Goal: Find specific page/section: Find specific page/section

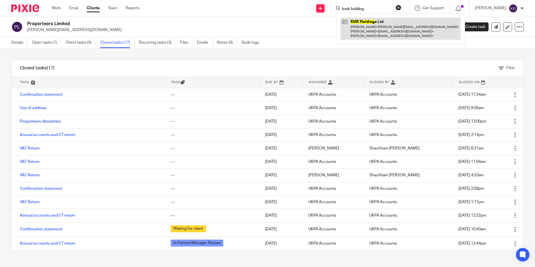
type input "kmk holding"
click at [372, 28] on link at bounding box center [401, 29] width 120 height 22
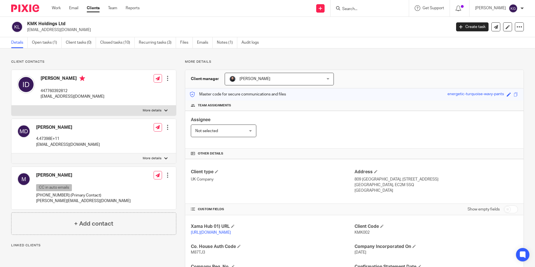
click at [43, 45] on link "Open tasks (1)" at bounding box center [47, 42] width 30 height 11
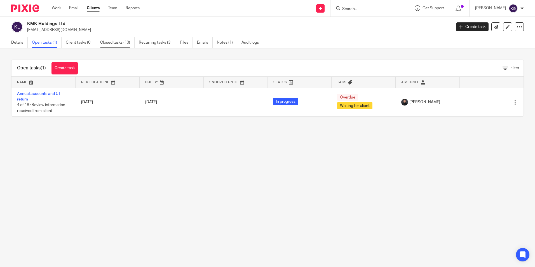
click at [116, 41] on link "Closed tasks (10)" at bounding box center [117, 42] width 34 height 11
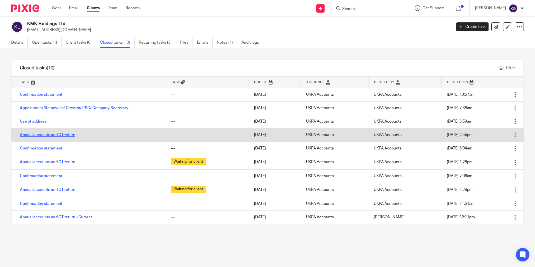
click at [43, 135] on link "Annual accounts and CT return" at bounding box center [47, 135] width 55 height 4
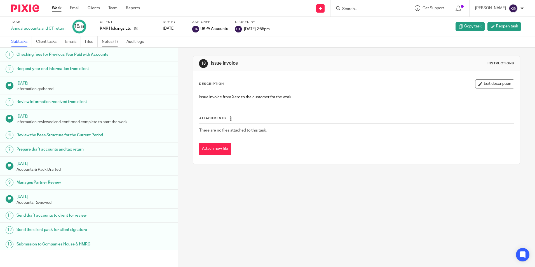
click at [113, 40] on link "Notes (1)" at bounding box center [112, 41] width 20 height 11
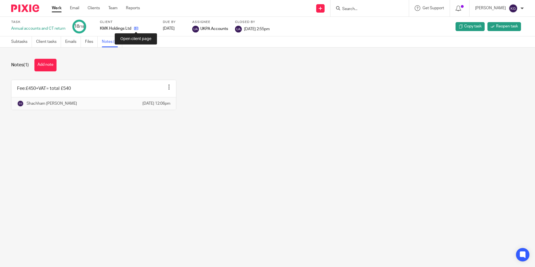
click at [137, 29] on icon at bounding box center [136, 28] width 4 height 4
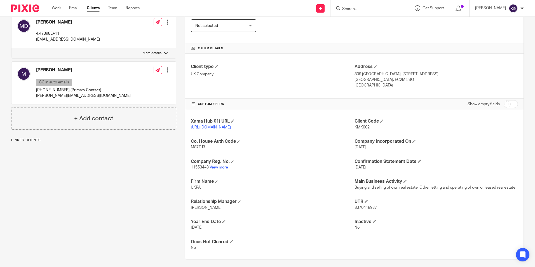
scroll to position [112, 0]
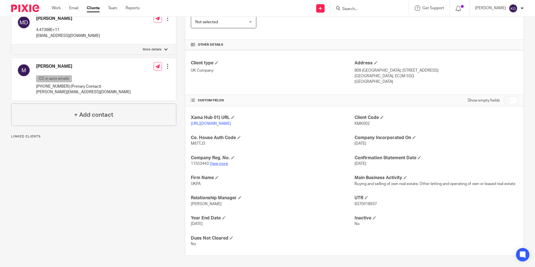
click at [224, 165] on link "View more" at bounding box center [219, 164] width 18 height 4
